Goal: Share content: Share content

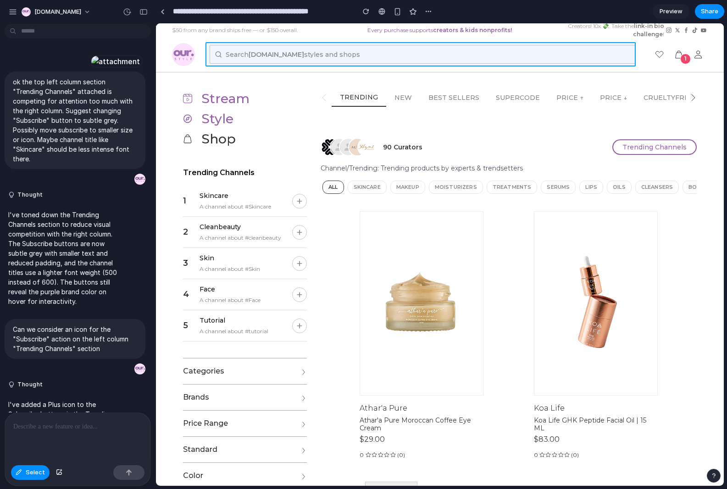
scroll to position [1008, 0]
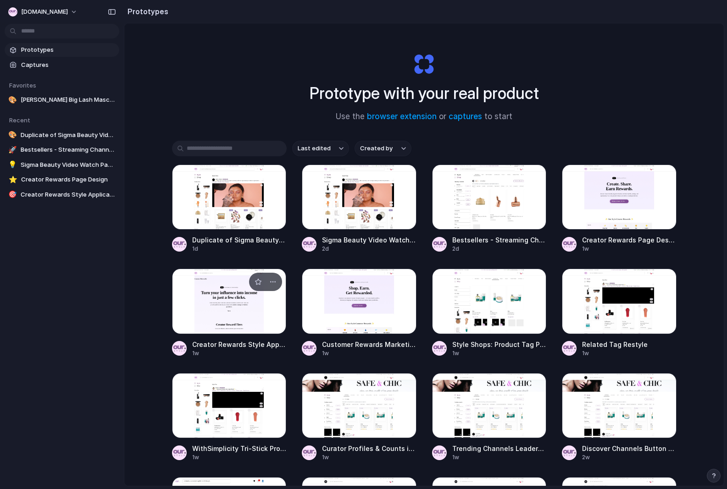
click at [245, 309] on div at bounding box center [229, 301] width 115 height 65
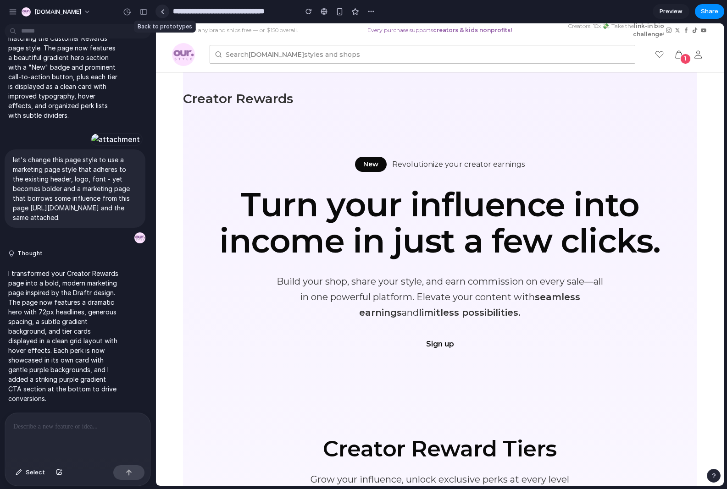
click at [162, 8] on link at bounding box center [162, 12] width 14 height 14
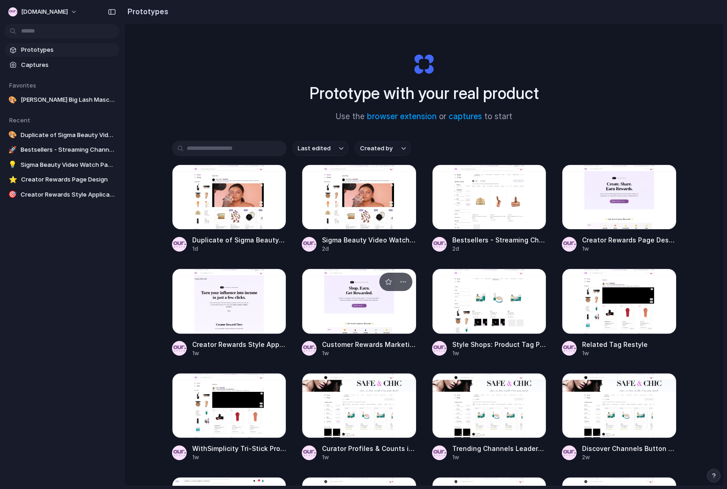
click at [368, 291] on div at bounding box center [359, 301] width 115 height 65
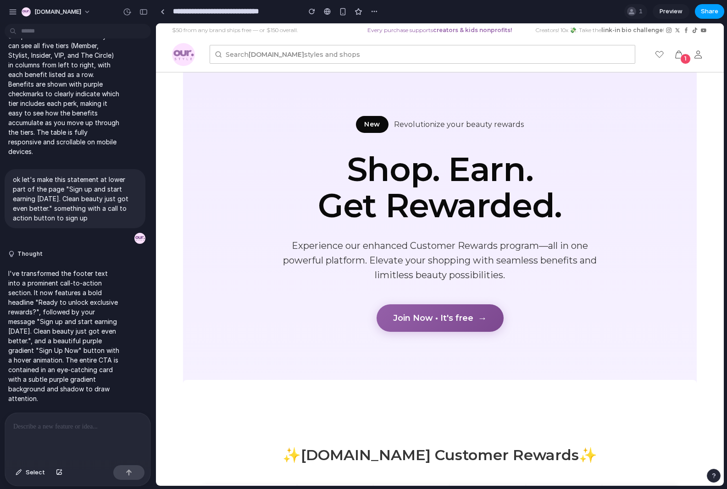
click at [706, 11] on span "Share" at bounding box center [709, 11] width 17 height 9
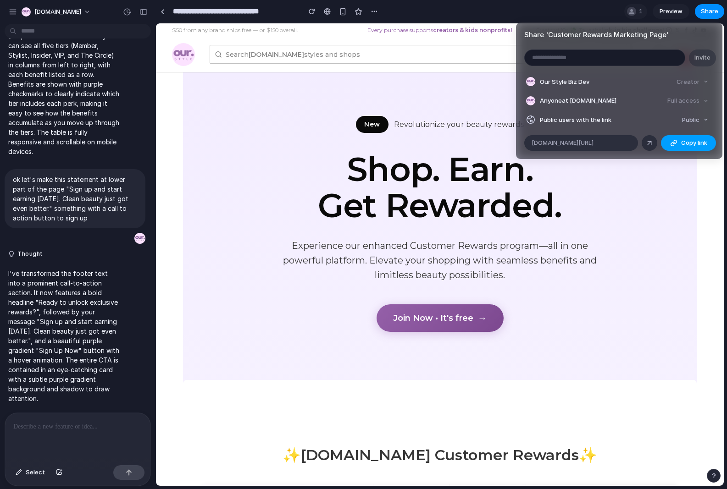
click at [695, 140] on span "Copy link" at bounding box center [694, 142] width 26 height 9
click at [698, 207] on div "Share ' Customer Rewards Marketing Page ' Invite Our Style Biz Dev Creator Anyo…" at bounding box center [363, 244] width 727 height 489
